Goal: Check status: Check status

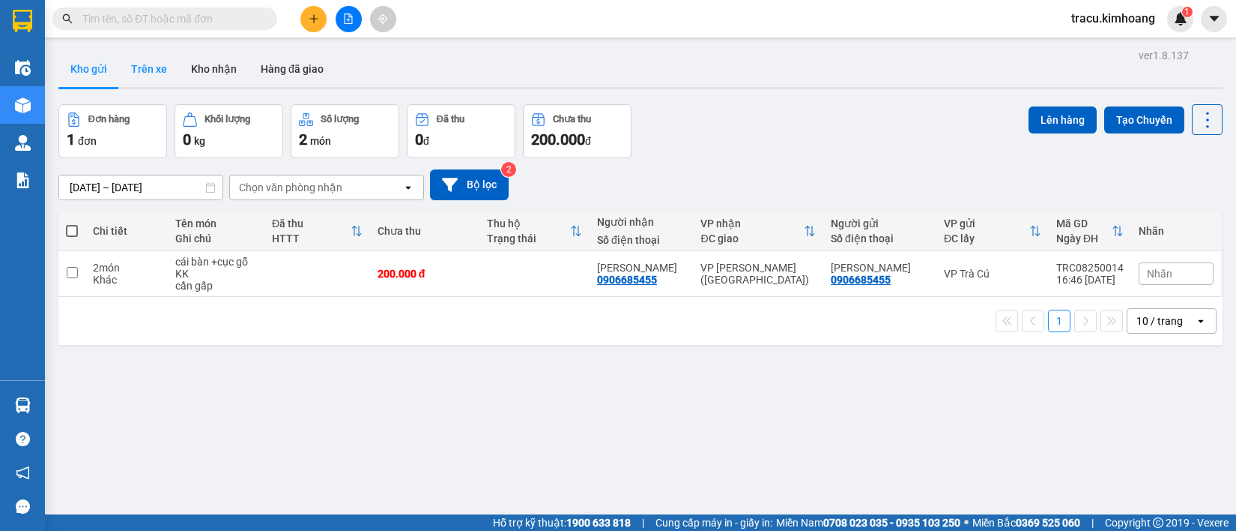
click at [160, 73] on button "Trên xe" at bounding box center [149, 69] width 60 height 36
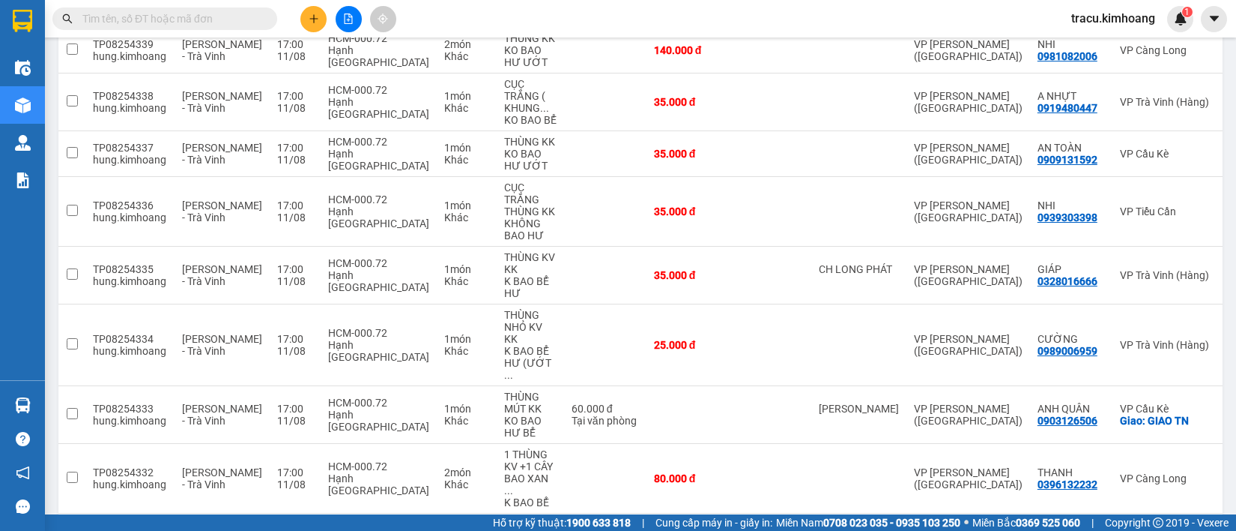
scroll to position [372, 0]
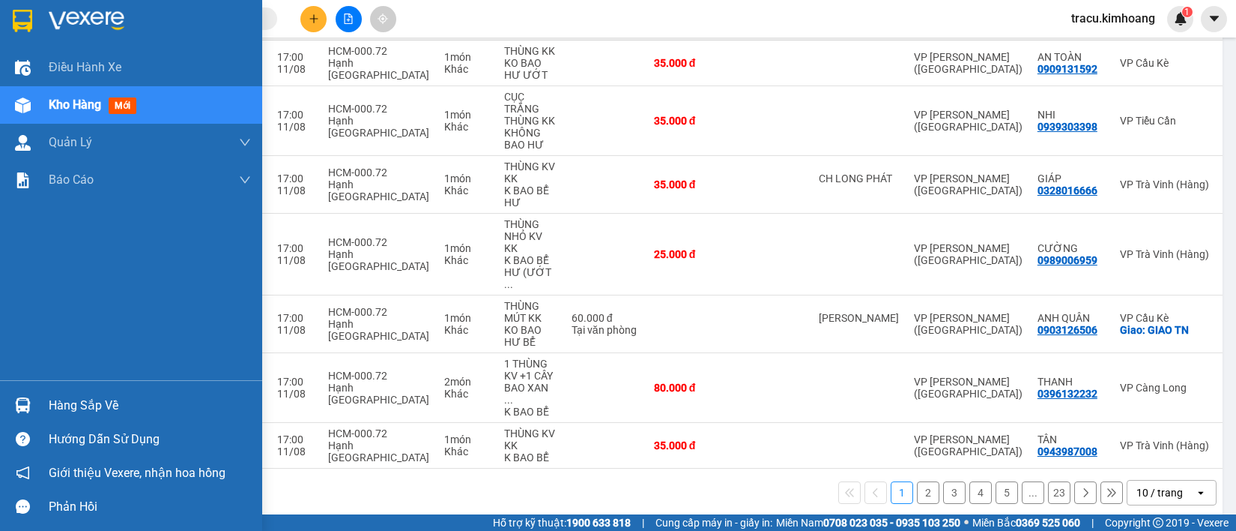
click at [101, 401] on div "Hàng sắp về" at bounding box center [150, 405] width 202 height 22
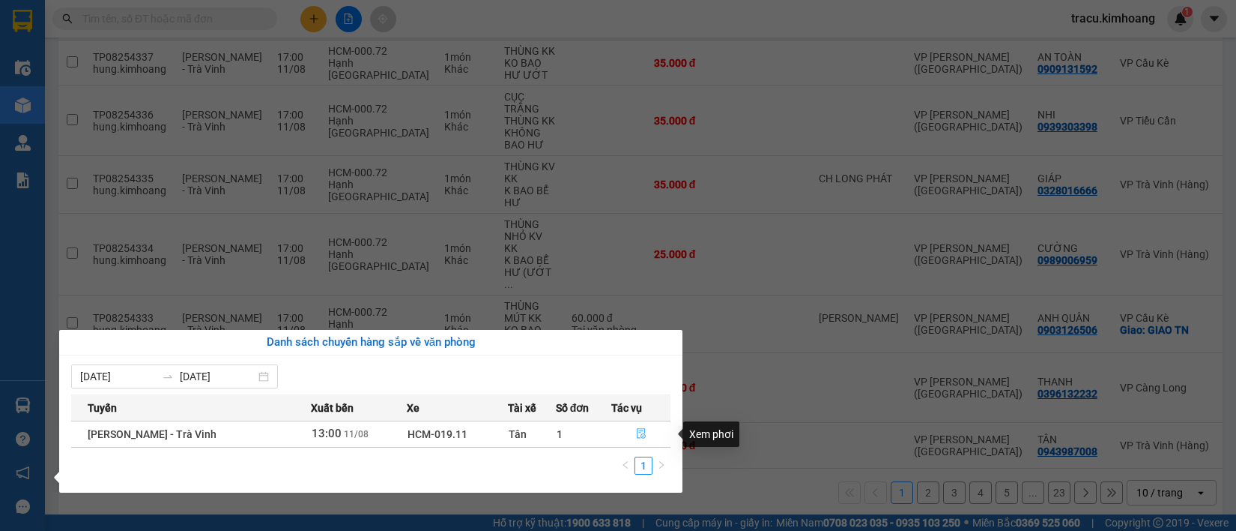
click at [635, 427] on button "button" at bounding box center [641, 434] width 58 height 24
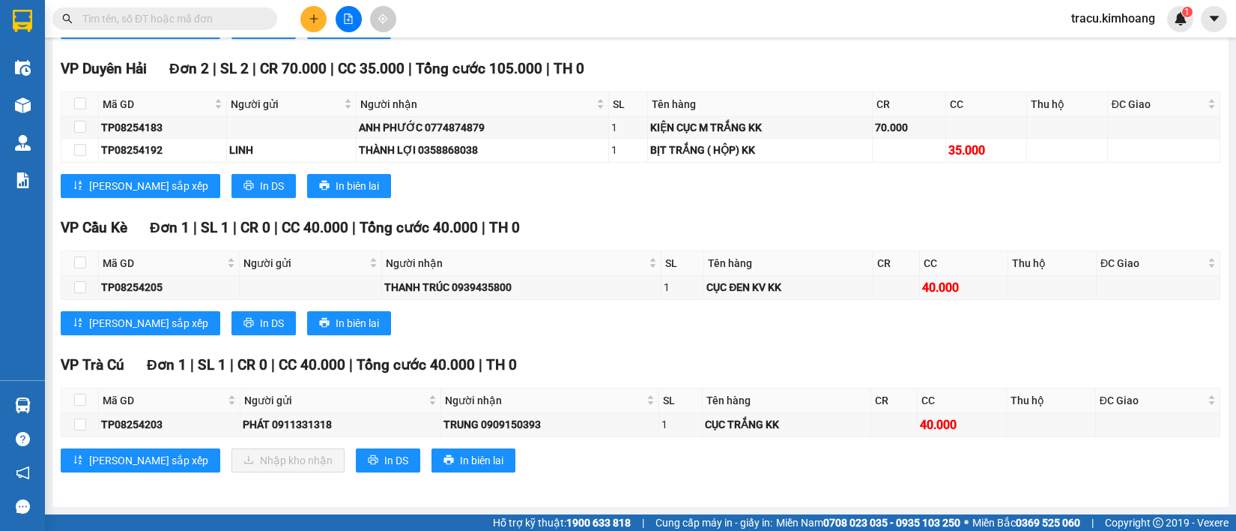
scroll to position [1330, 0]
